Goal: Navigation & Orientation: Find specific page/section

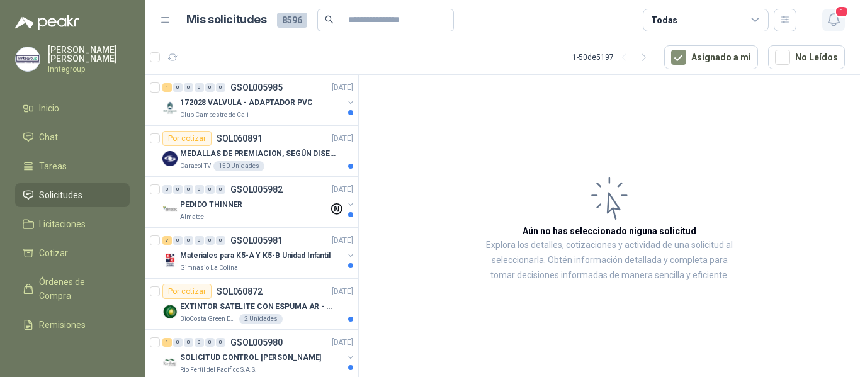
click at [835, 25] on icon "button" at bounding box center [833, 20] width 11 height 12
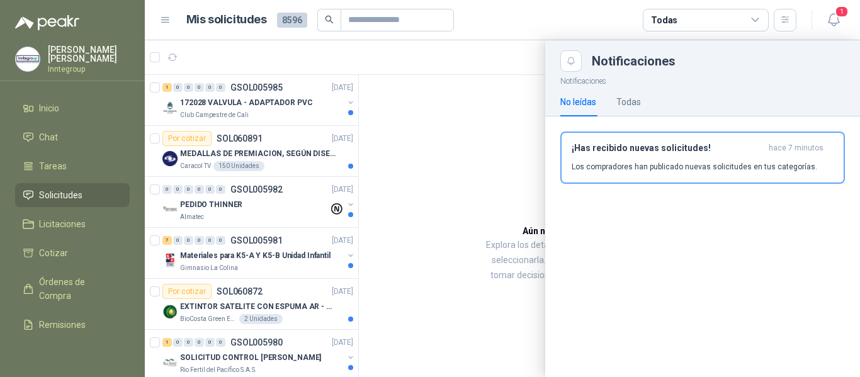
click at [614, 151] on h3 "¡Has recibido nuevas solicitudes!" at bounding box center [668, 148] width 192 height 11
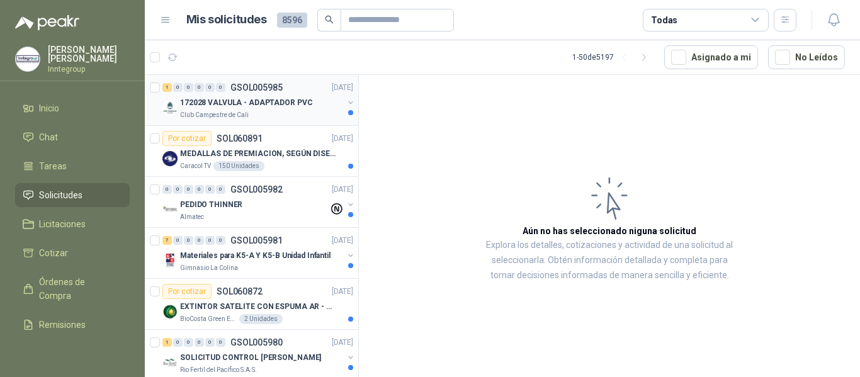
click at [279, 115] on div "Club Campestre de Cali" at bounding box center [261, 115] width 163 height 10
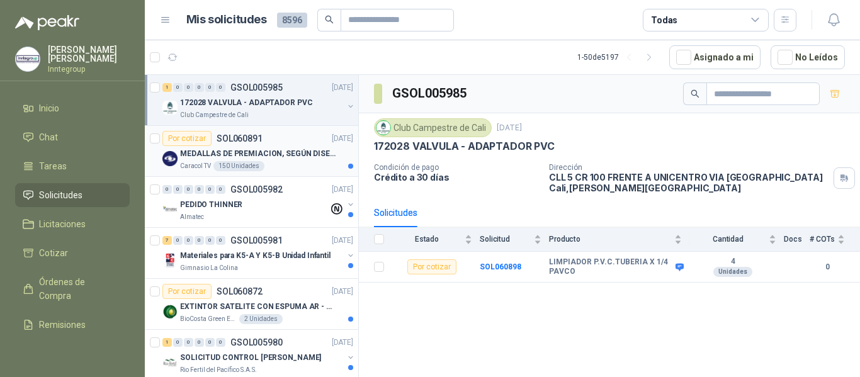
click at [282, 156] on p "MEDALLAS DE PREMIACION, SEGÚN DISEÑO ADJUNTO(ADJUNTAR COTIZACION EN SU FORMATO" at bounding box center [258, 154] width 157 height 12
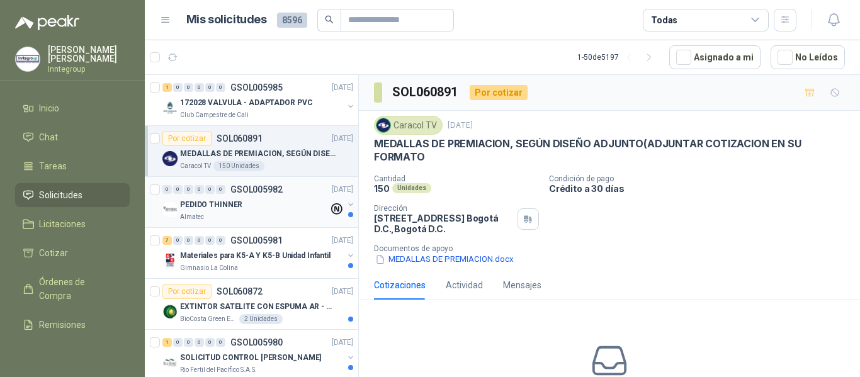
click at [264, 201] on div "PEDIDO THINNER" at bounding box center [254, 204] width 149 height 15
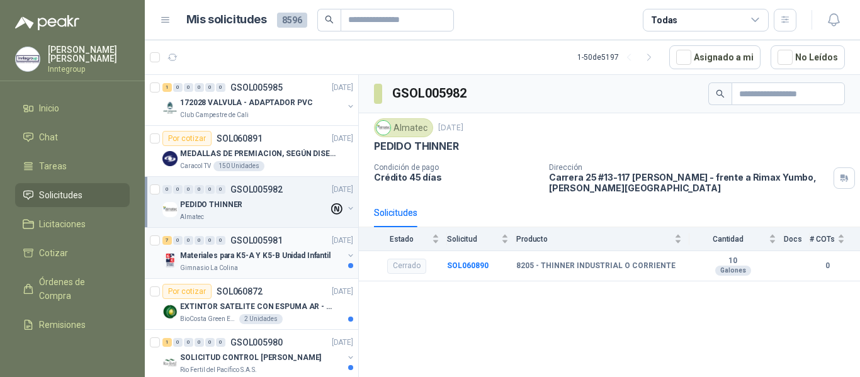
click at [246, 255] on p "Materiales para K5-A Y K5-B Unidad Infantil" at bounding box center [255, 256] width 151 height 12
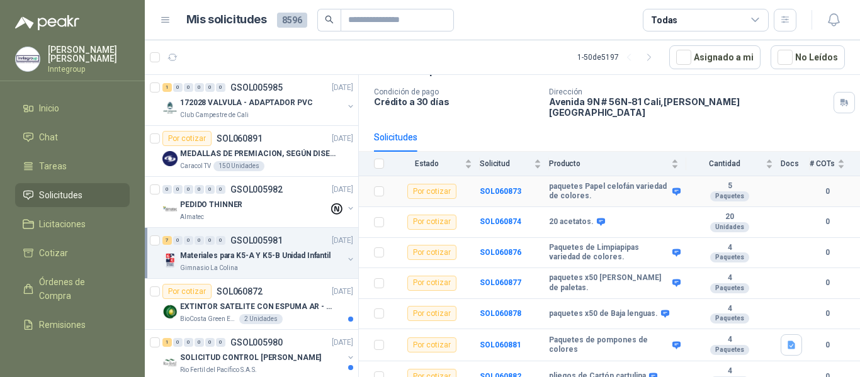
scroll to position [77, 0]
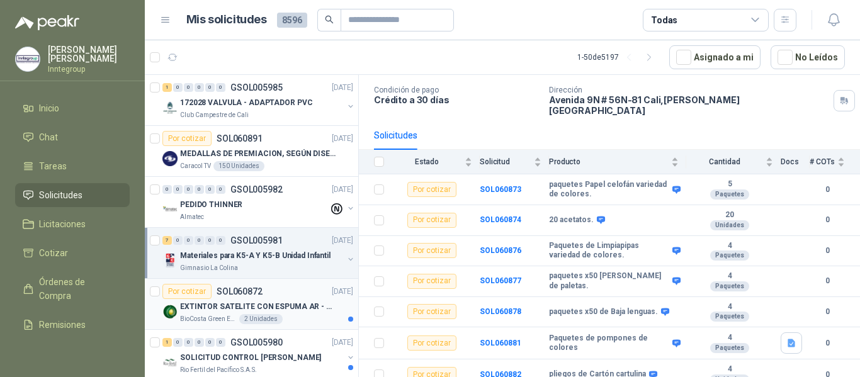
click at [288, 307] on p "EXTINTOR SATELITE CON ESPUMA AR - AFFF" at bounding box center [258, 307] width 157 height 12
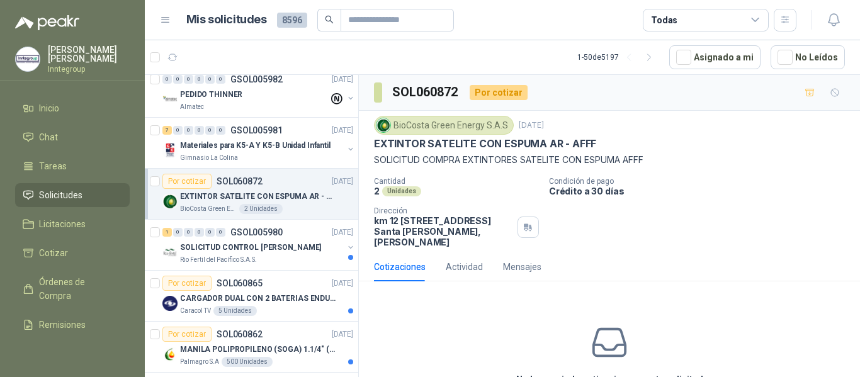
scroll to position [126, 0]
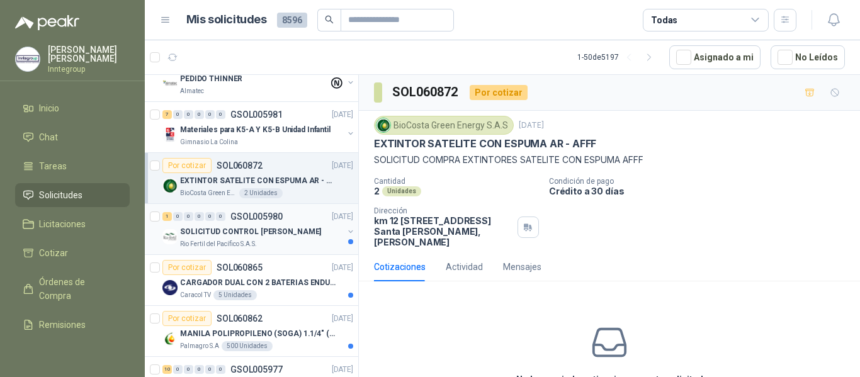
click at [291, 250] on div "1 0 0 0 0 0 GSOL005980 [DATE] SOLICITUD CONTROL ROYA - PICHINDE Rio Fertil [PER…" at bounding box center [252, 229] width 214 height 51
click at [298, 235] on p "SOLICITUD CONTROL [PERSON_NAME]" at bounding box center [250, 232] width 141 height 12
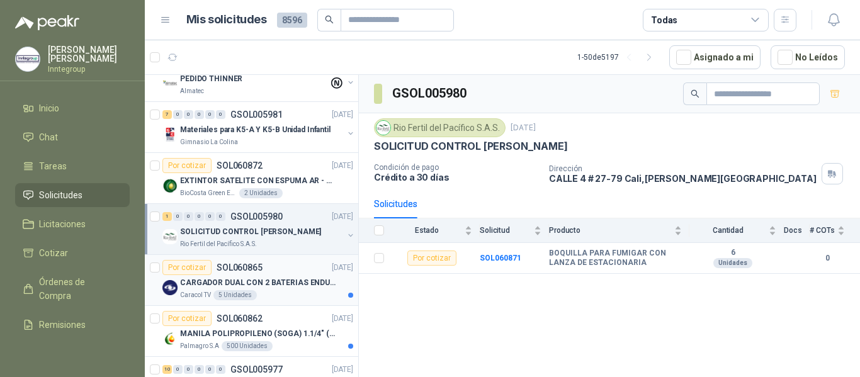
click at [302, 295] on div "Caracol TV 5 Unidades" at bounding box center [266, 295] width 173 height 10
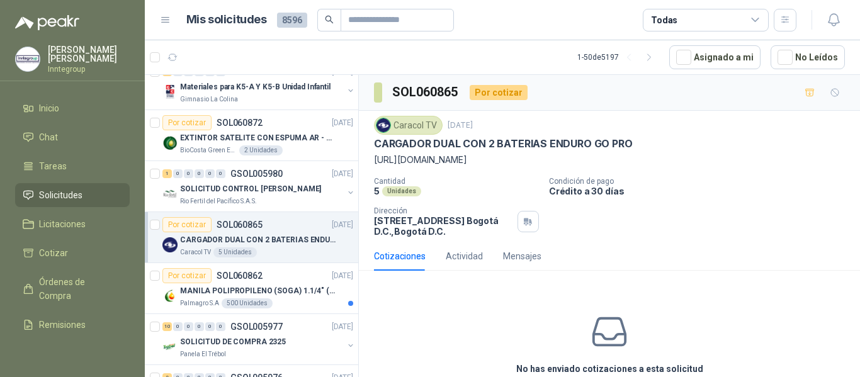
scroll to position [189, 0]
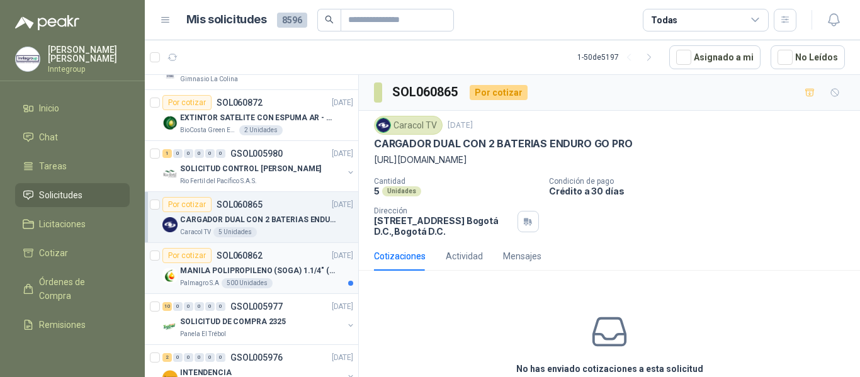
click at [288, 266] on p "MANILA POLIPROPILENO (SOGA) 1.1/4" (32MM) marca tesicol" at bounding box center [258, 271] width 157 height 12
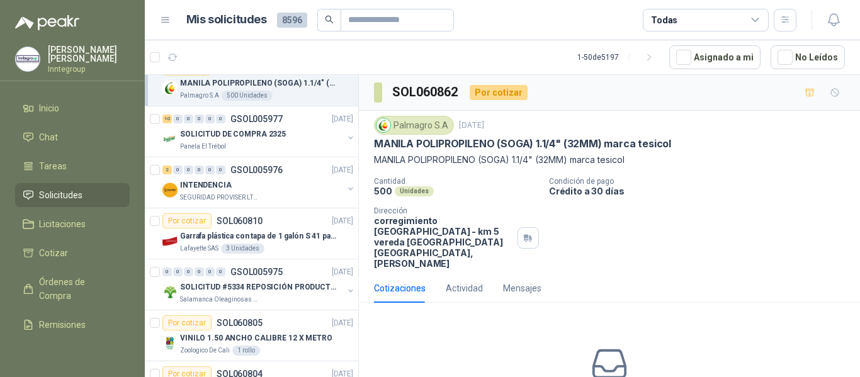
scroll to position [378, 0]
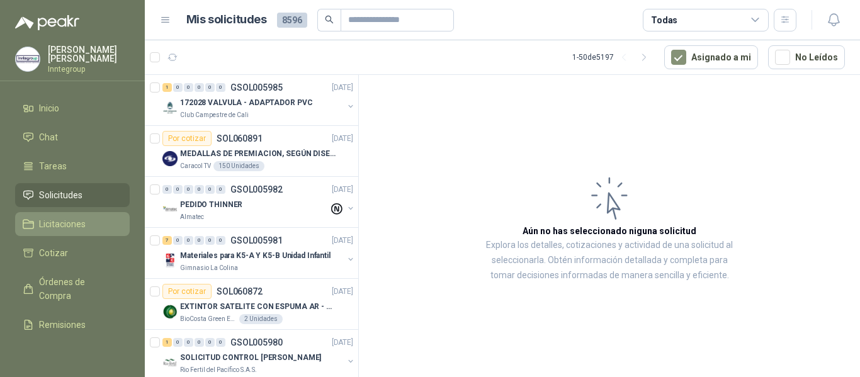
click at [48, 217] on span "Licitaciones" at bounding box center [62, 224] width 47 height 14
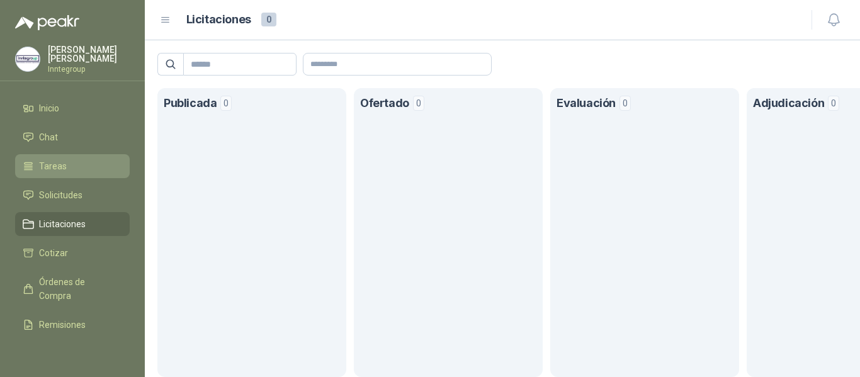
click at [37, 164] on li "Tareas" at bounding box center [73, 166] width 100 height 14
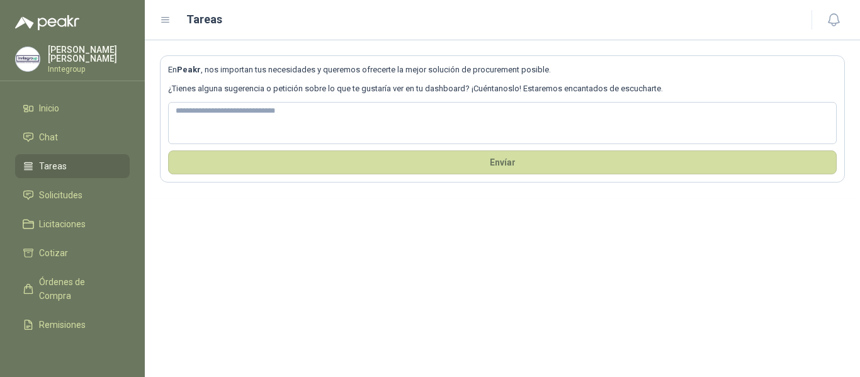
click at [23, 121] on ul "Inicio Chat Tareas Solicitudes Licitaciones Cotizar Órdenes de Compra Remisione…" at bounding box center [72, 221] width 145 height 251
click at [33, 134] on icon at bounding box center [28, 137] width 11 height 11
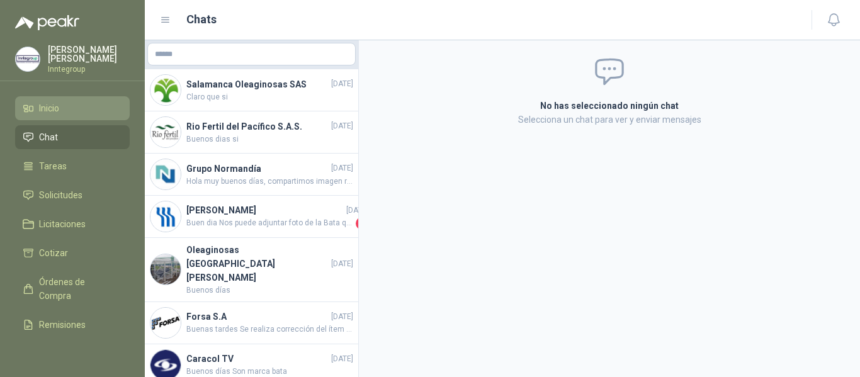
click at [47, 104] on span "Inicio" at bounding box center [49, 108] width 20 height 14
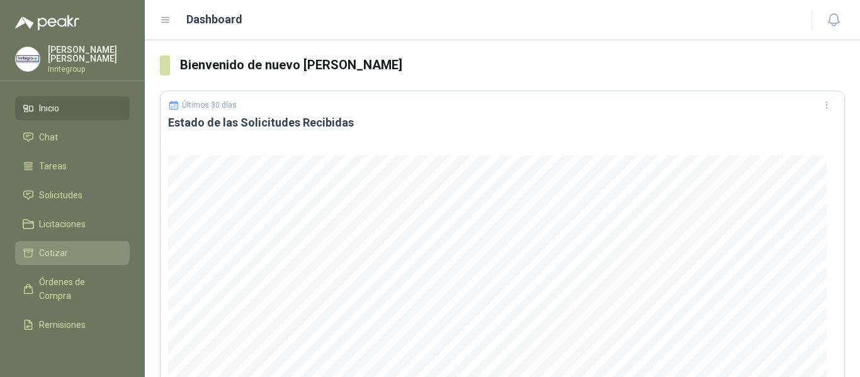
click at [54, 247] on span "Cotizar" at bounding box center [53, 253] width 29 height 14
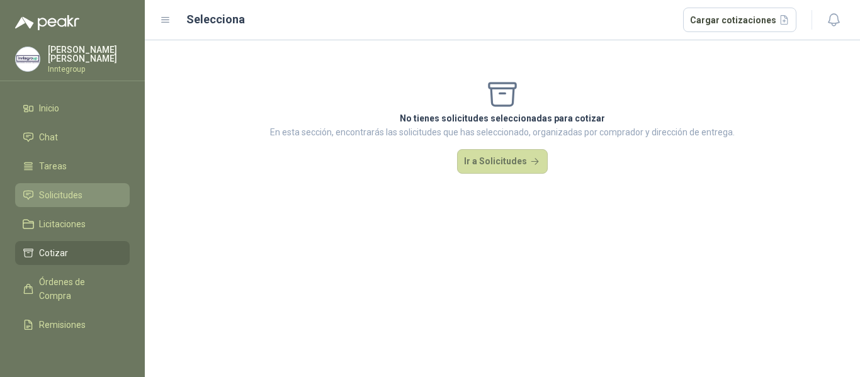
click at [55, 195] on span "Solicitudes" at bounding box center [60, 195] width 43 height 14
